Goal: Contribute content: Add original content to the website for others to see

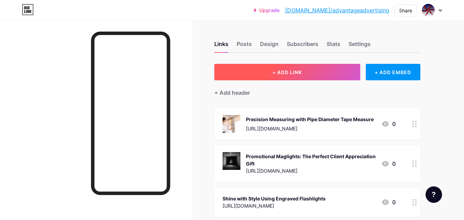
click at [307, 73] on button "+ ADD LINK" at bounding box center [287, 72] width 146 height 16
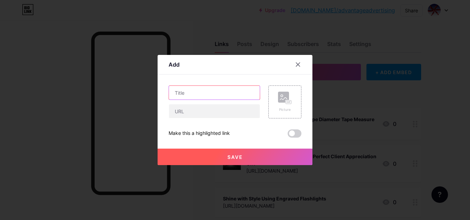
click at [176, 91] on input "text" at bounding box center [214, 93] width 91 height 14
paste input "The Top Benefits of Using Maglite Flashlights in Daily Life"
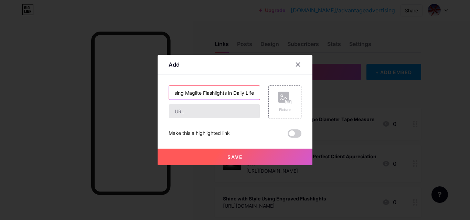
type input "The Top Benefits of Using Maglite Flashlights in Daily Life"
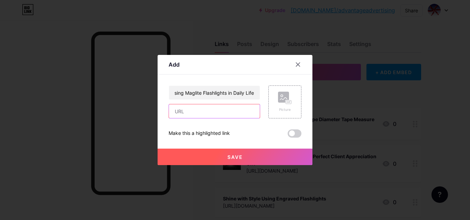
click at [181, 114] on input "text" at bounding box center [214, 111] width 91 height 14
paste input "[URL][DOMAIN_NAME]"
type input "[URL][DOMAIN_NAME]"
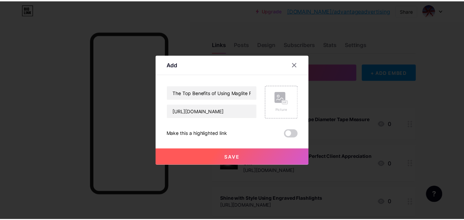
scroll to position [0, 0]
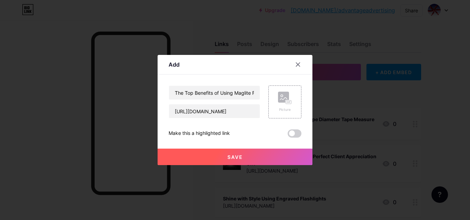
click at [218, 155] on button "Save" at bounding box center [234, 157] width 155 height 16
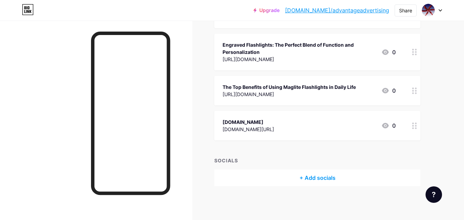
scroll to position [1282, 0]
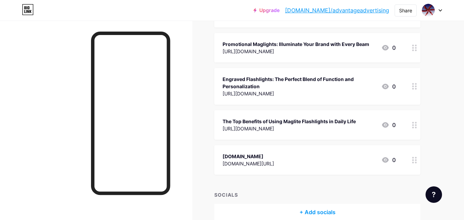
click at [415, 126] on icon at bounding box center [414, 125] width 5 height 7
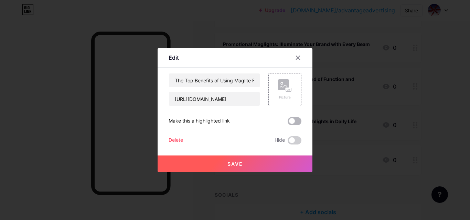
click at [298, 121] on span at bounding box center [294, 121] width 14 height 8
click at [287, 123] on input "checkbox" at bounding box center [287, 123] width 0 height 0
click at [246, 159] on button "Save" at bounding box center [234, 164] width 155 height 16
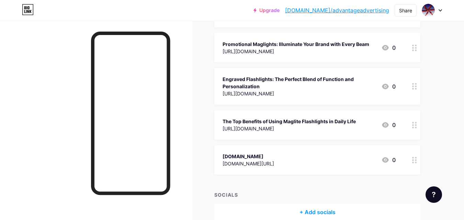
click at [332, 121] on div "The Top Benefits of Using Maglite Flashlights in Daily Life" at bounding box center [289, 121] width 133 height 7
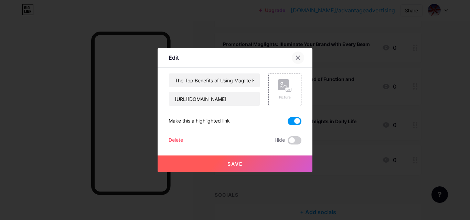
click at [295, 57] on icon at bounding box center [297, 57] width 5 height 5
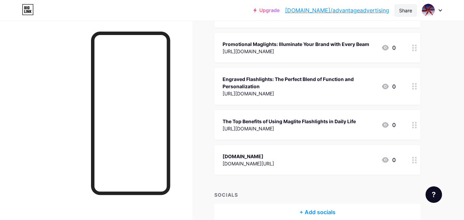
click at [402, 13] on div "Share" at bounding box center [405, 10] width 13 height 7
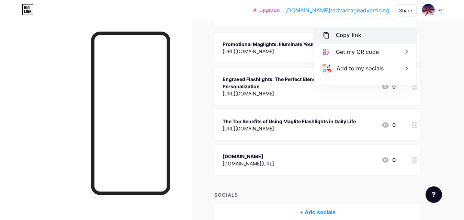
click at [342, 34] on div "Copy link" at bounding box center [348, 35] width 25 height 8
